Goal: Task Accomplishment & Management: Complete application form

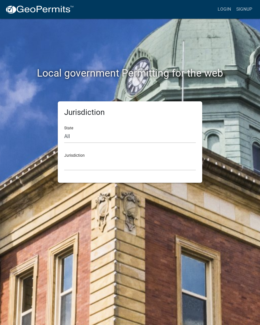
click at [225, 11] on link "Login" at bounding box center [224, 9] width 19 height 12
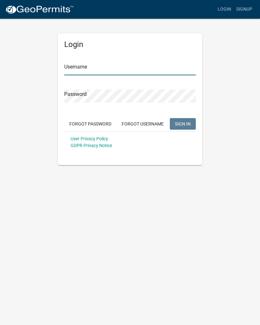
click at [162, 67] on input "Username" at bounding box center [130, 68] width 132 height 13
type input "croser"
click at [183, 123] on button "SIGN IN" at bounding box center [183, 124] width 26 height 12
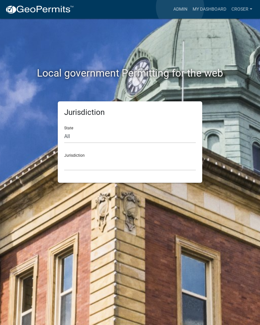
click at [180, 7] on link "Admin" at bounding box center [180, 9] width 19 height 12
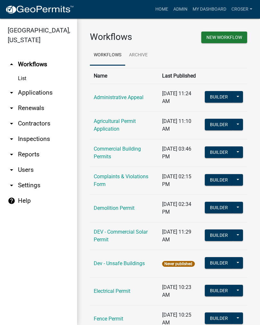
click at [31, 85] on link "arrow_drop_down Applications" at bounding box center [38, 92] width 77 height 15
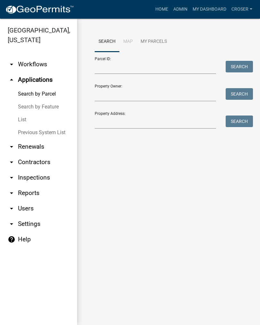
click at [23, 113] on link "List" at bounding box center [38, 119] width 77 height 13
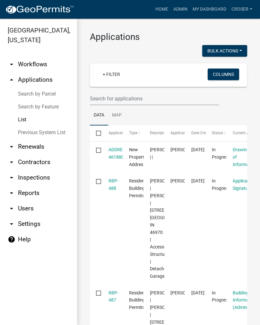
click at [117, 182] on link "RBP-488" at bounding box center [114, 184] width 10 height 13
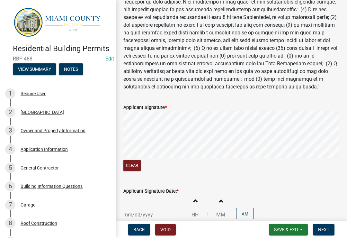
scroll to position [125, 0]
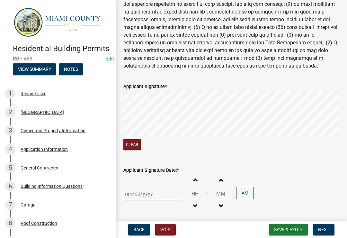
click at [144, 191] on div at bounding box center [152, 193] width 59 height 13
select select "8"
select select "2025"
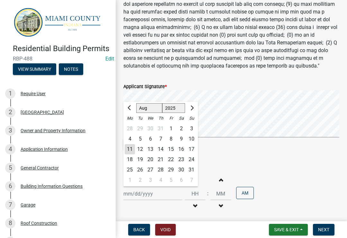
click at [130, 151] on div "11" at bounding box center [130, 149] width 10 height 10
type input "[DATE]"
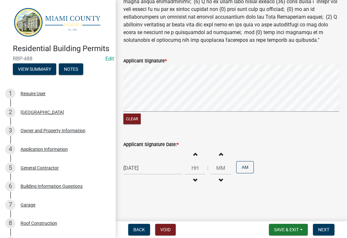
scroll to position [150, 0]
click at [260, 231] on span "Next" at bounding box center [323, 229] width 11 height 5
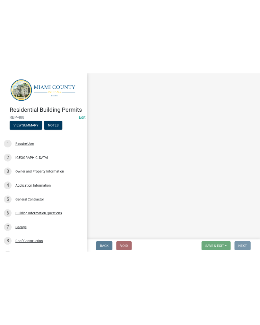
scroll to position [0, 0]
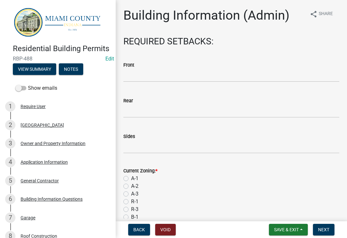
click at [260, 232] on span "Save & Exit" at bounding box center [286, 229] width 25 height 5
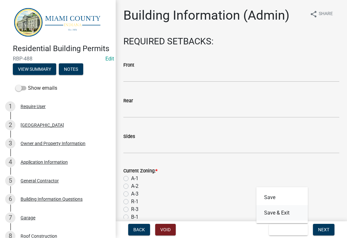
click at [260, 214] on button "Save & Exit" at bounding box center [282, 212] width 51 height 15
